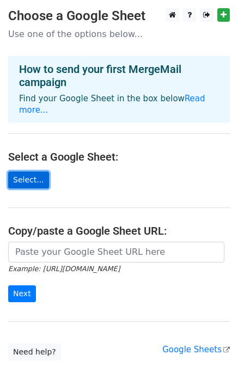
click at [17, 172] on link "Select..." at bounding box center [28, 180] width 41 height 17
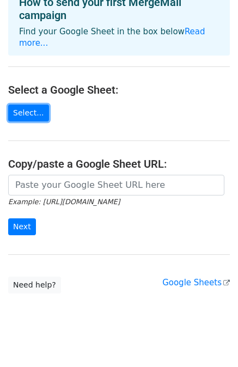
scroll to position [68, 0]
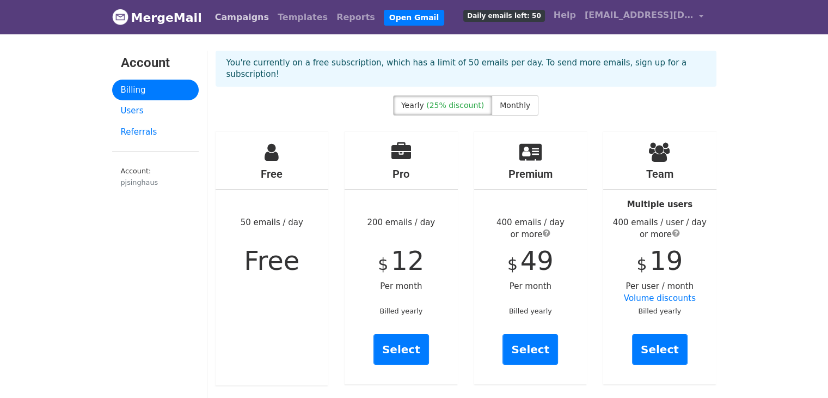
click at [237, 19] on link "Campaigns" at bounding box center [242, 18] width 63 height 22
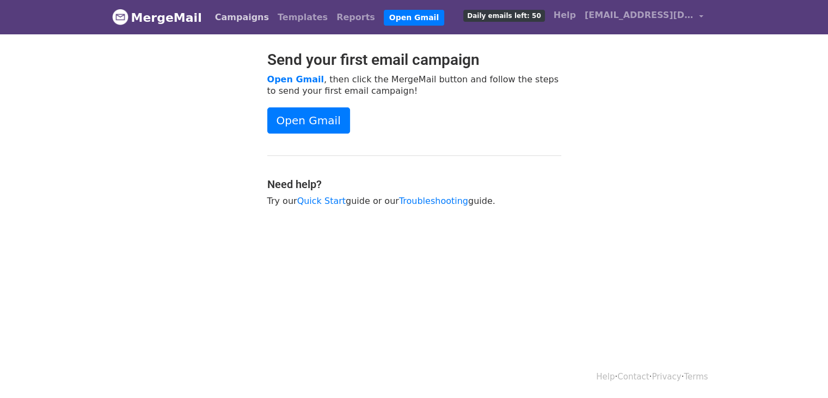
click at [231, 17] on link "Campaigns" at bounding box center [242, 18] width 63 height 22
click at [622, 19] on span "[EMAIL_ADDRESS][DOMAIN_NAME]" at bounding box center [639, 15] width 109 height 13
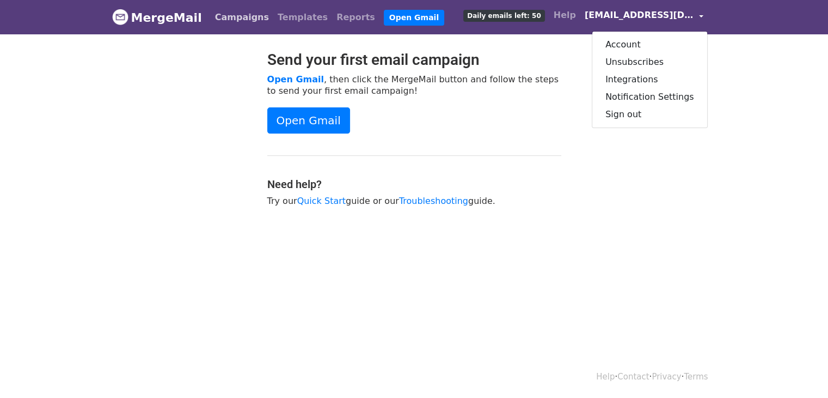
click at [234, 15] on link "Campaigns" at bounding box center [242, 18] width 63 height 22
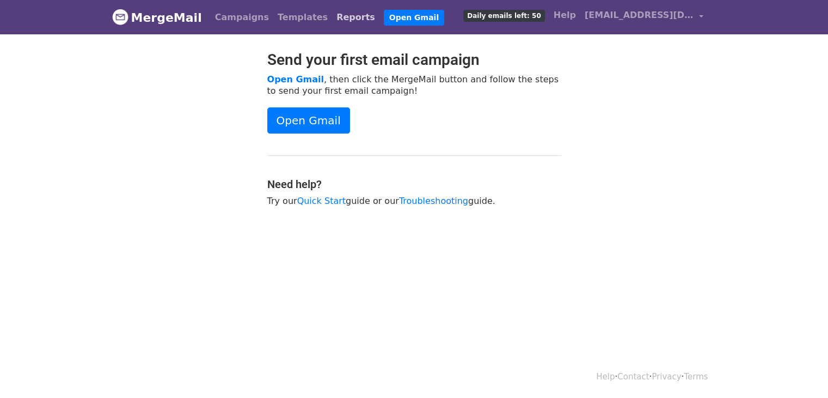
click at [332, 16] on link "Reports" at bounding box center [355, 18] width 47 height 22
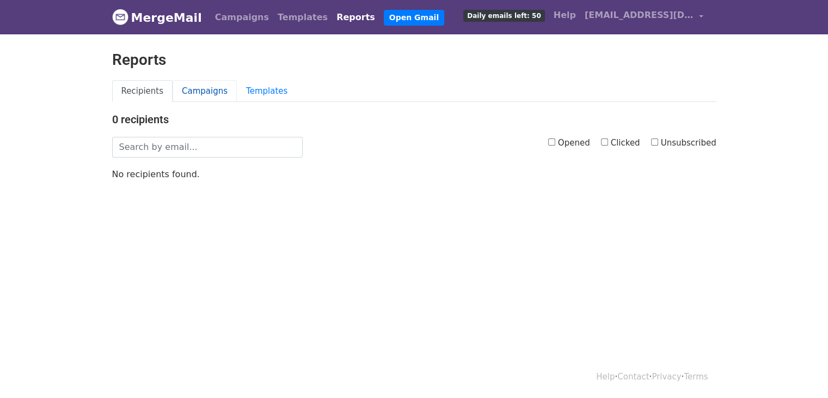
click at [200, 90] on link "Campaigns" at bounding box center [205, 91] width 64 height 22
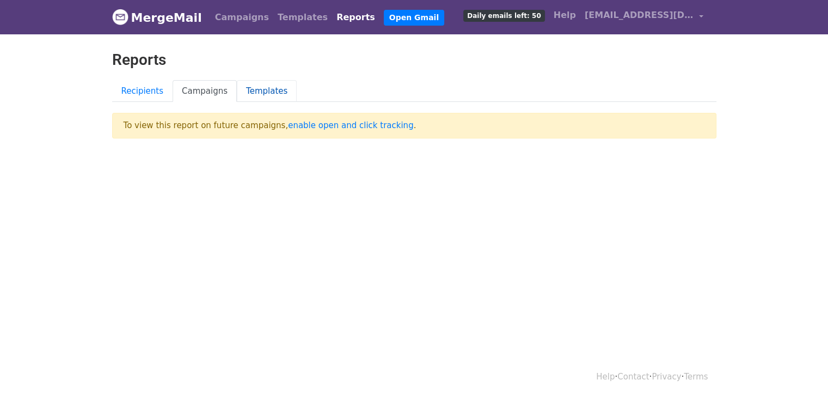
click at [255, 91] on link "Templates" at bounding box center [267, 91] width 60 height 22
click at [338, 123] on link "enable open and click tracking" at bounding box center [350, 125] width 125 height 10
